Goal: Browse casually: Explore the website without a specific task or goal

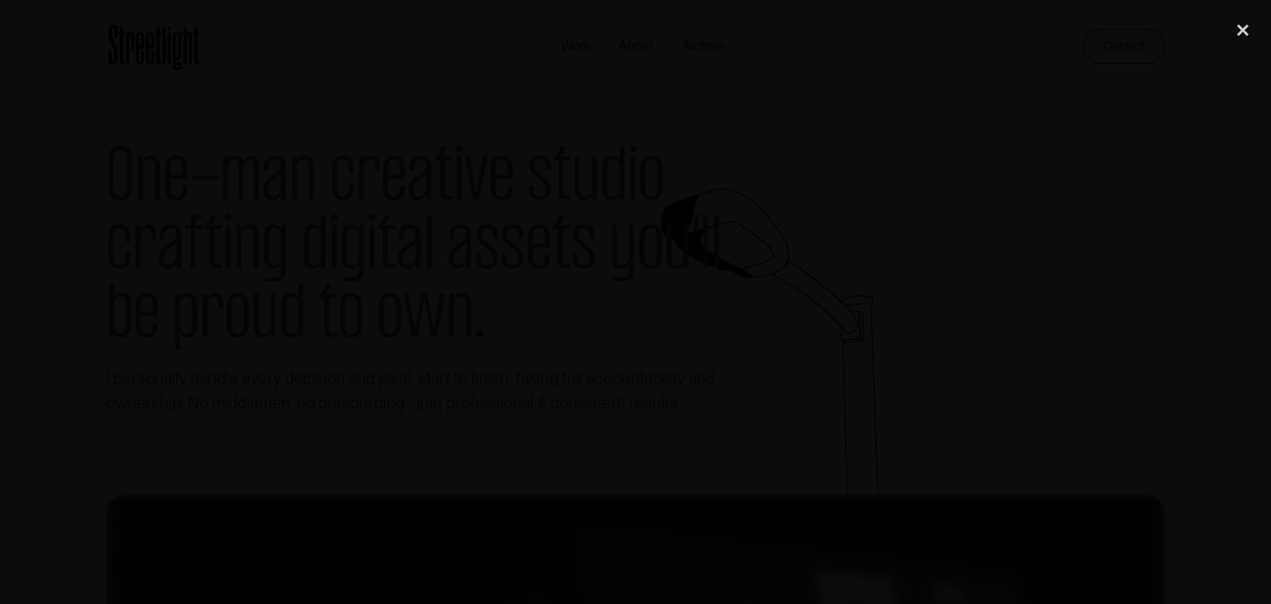
scroll to position [468, 0]
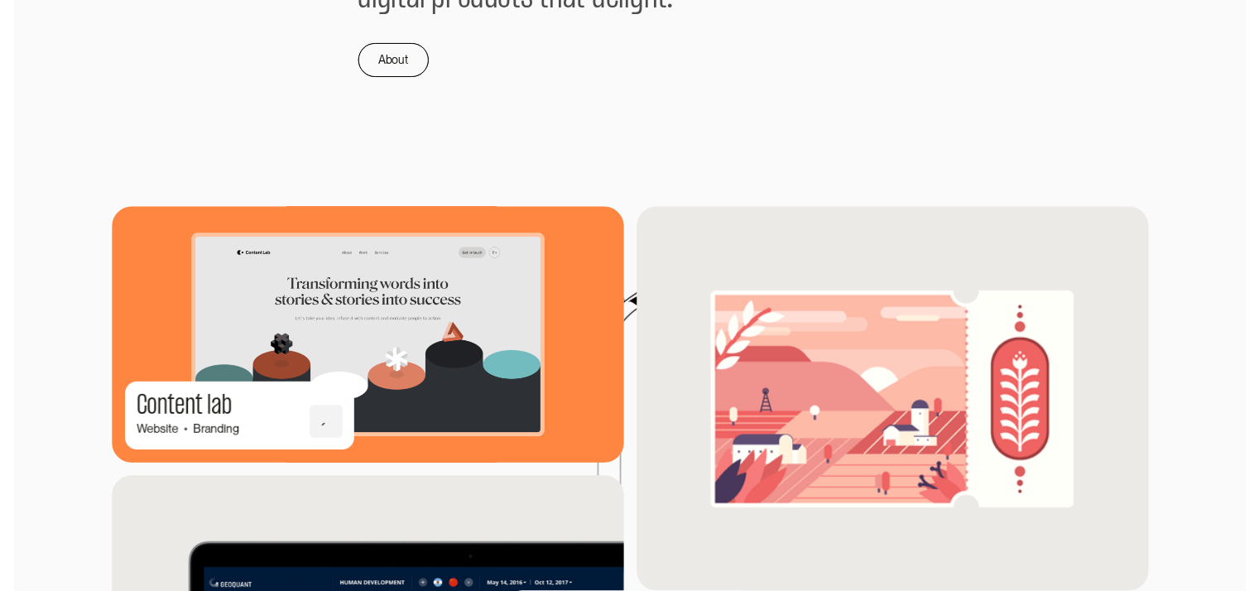
scroll to position [1324, 0]
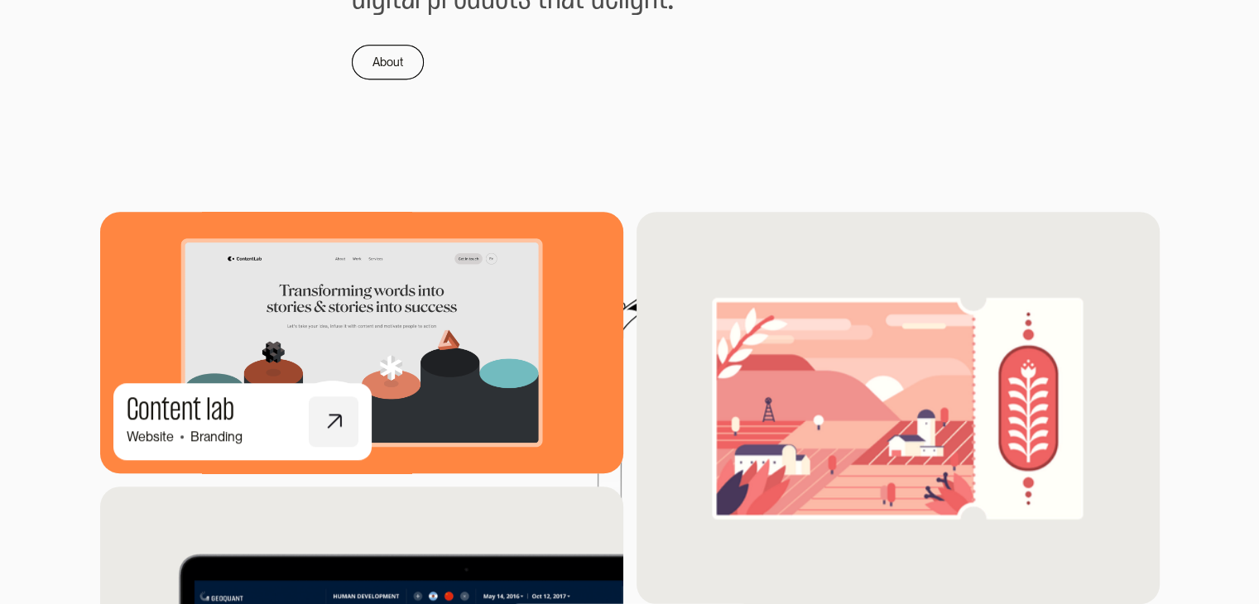
click at [460, 327] on img at bounding box center [361, 343] width 575 height 288
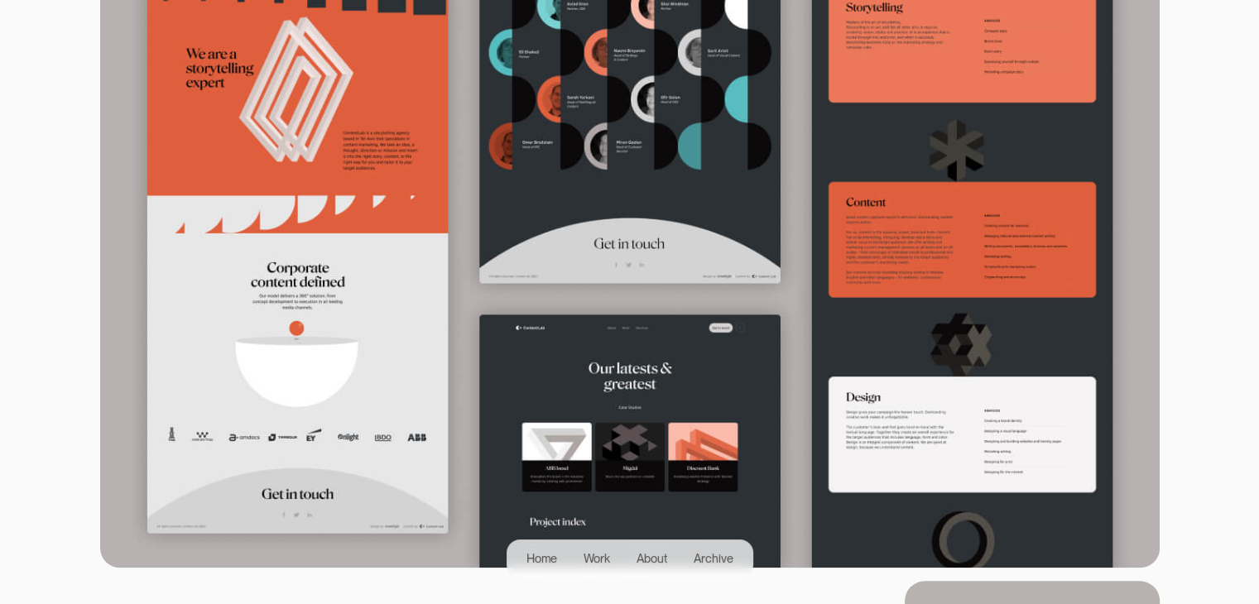
scroll to position [1407, 0]
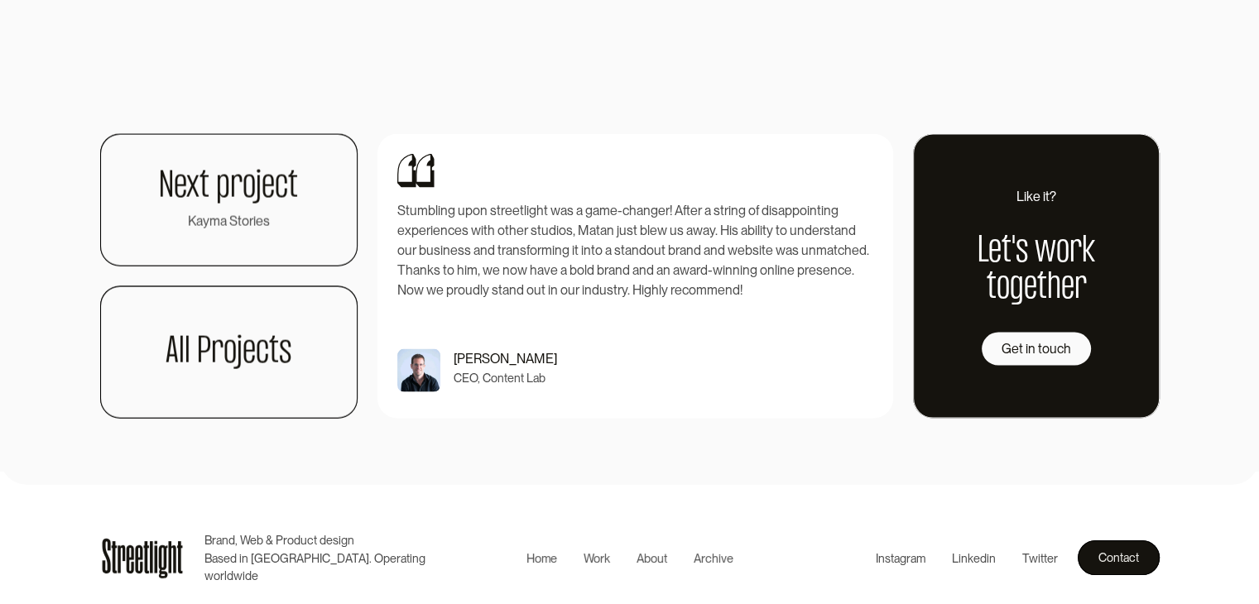
scroll to position [3641, 0]
